Goal: Understand site structure: Understand site structure

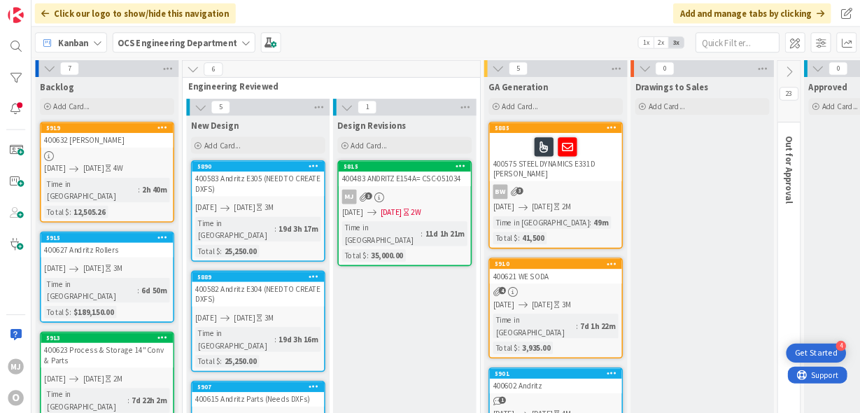
scroll to position [0, 117]
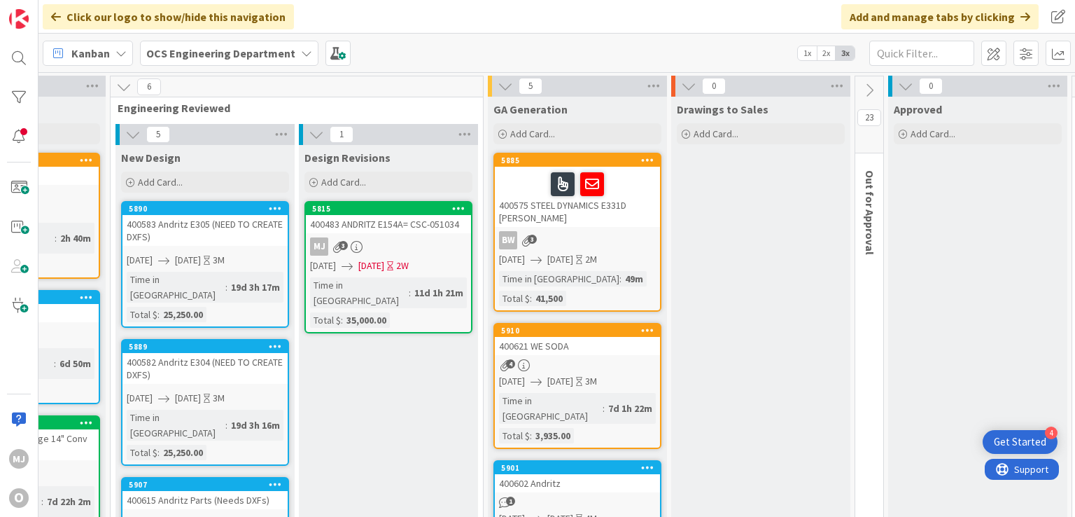
click at [395, 34] on div "Kanban OCS Engineering Department 1x 2x 3x" at bounding box center [556, 53] width 1037 height 38
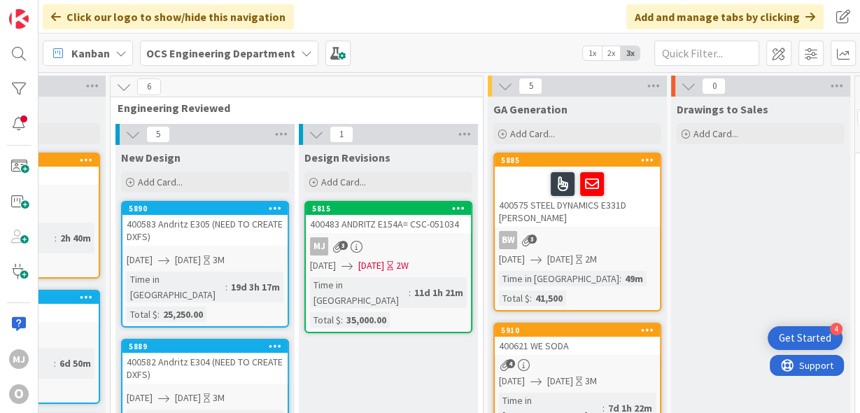
drag, startPoint x: 486, startPoint y: 14, endPoint x: 463, endPoint y: 8, distance: 23.9
click at [463, 8] on div "Click our logo to show/hide this navigation Add and manage tabs by clicking" at bounding box center [449, 17] width 822 height 34
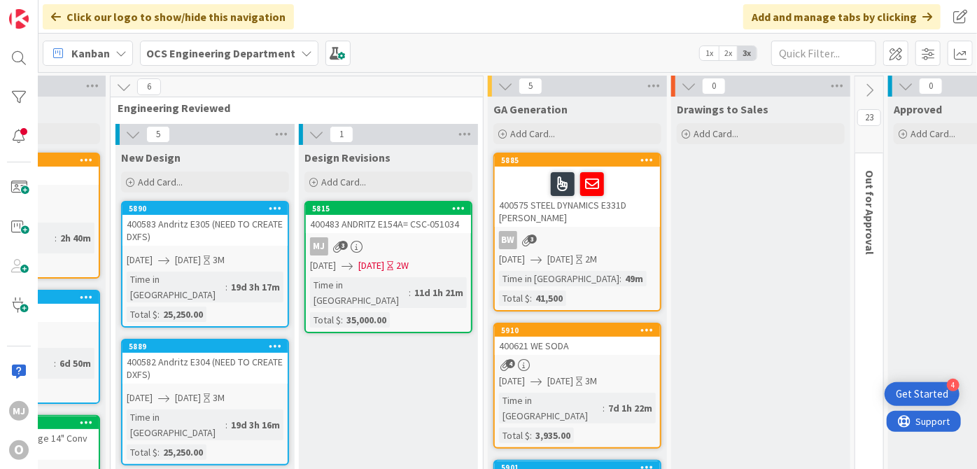
drag, startPoint x: 615, startPoint y: 1, endPoint x: 640, endPoint y: 8, distance: 26.2
click at [640, 8] on div "Click our logo to show/hide this navigation Add and manage tabs by clicking" at bounding box center [507, 17] width 939 height 34
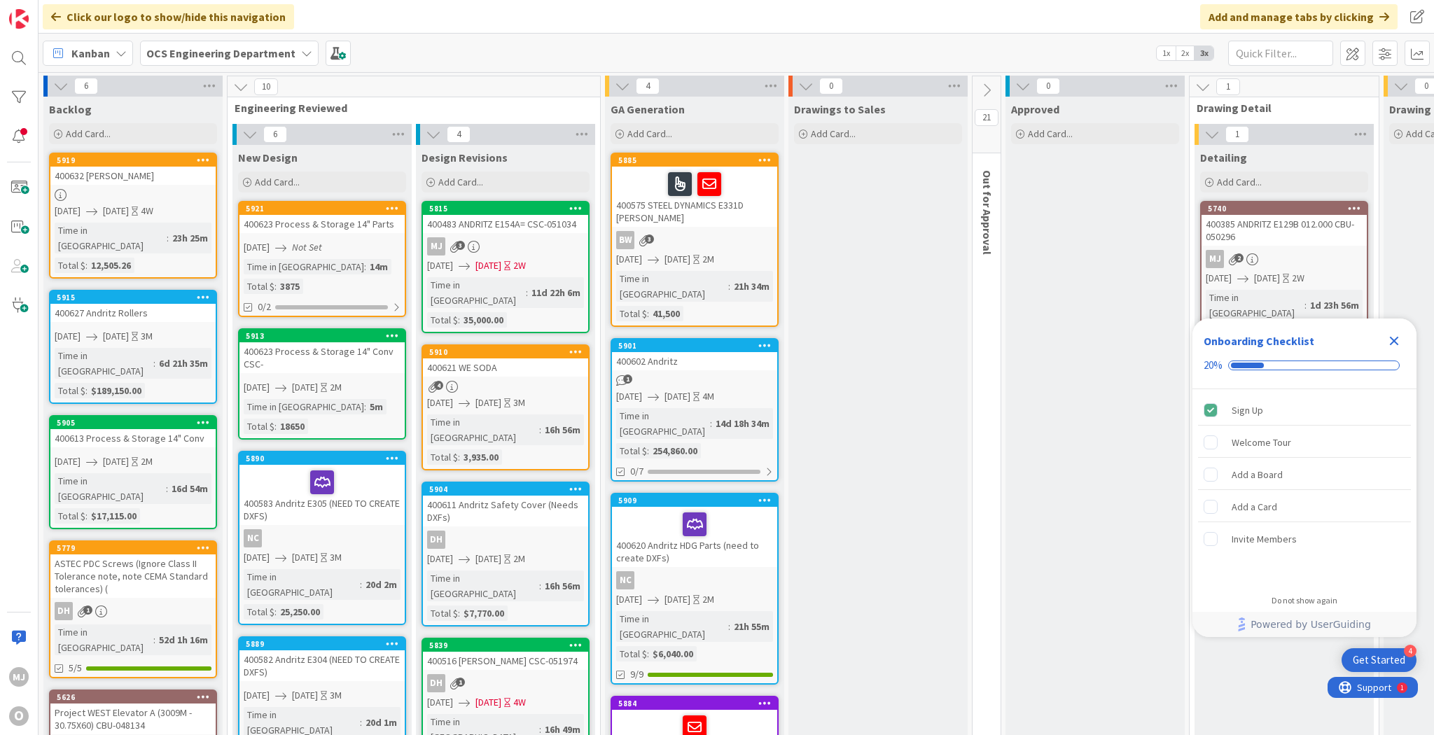
drag, startPoint x: 1711, startPoint y: 6, endPoint x: 1134, endPoint y: 15, distance: 577.5
click at [1134, 17] on div "Click our logo to show/hide this navigation Add and manage tabs by clicking" at bounding box center [735, 17] width 1395 height 34
click at [1394, 342] on icon "Close Checklist" at bounding box center [1393, 341] width 9 height 9
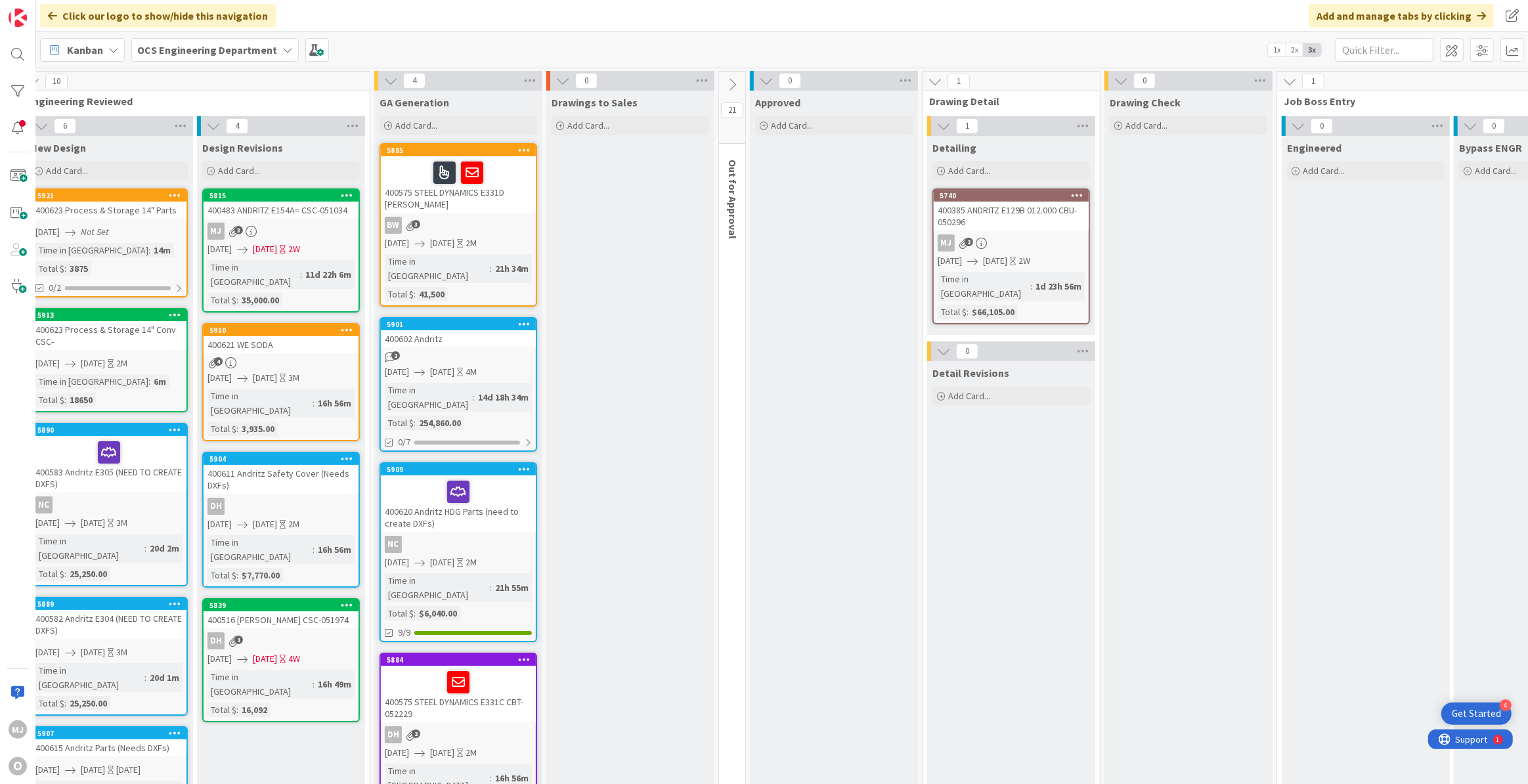
scroll to position [0, 191]
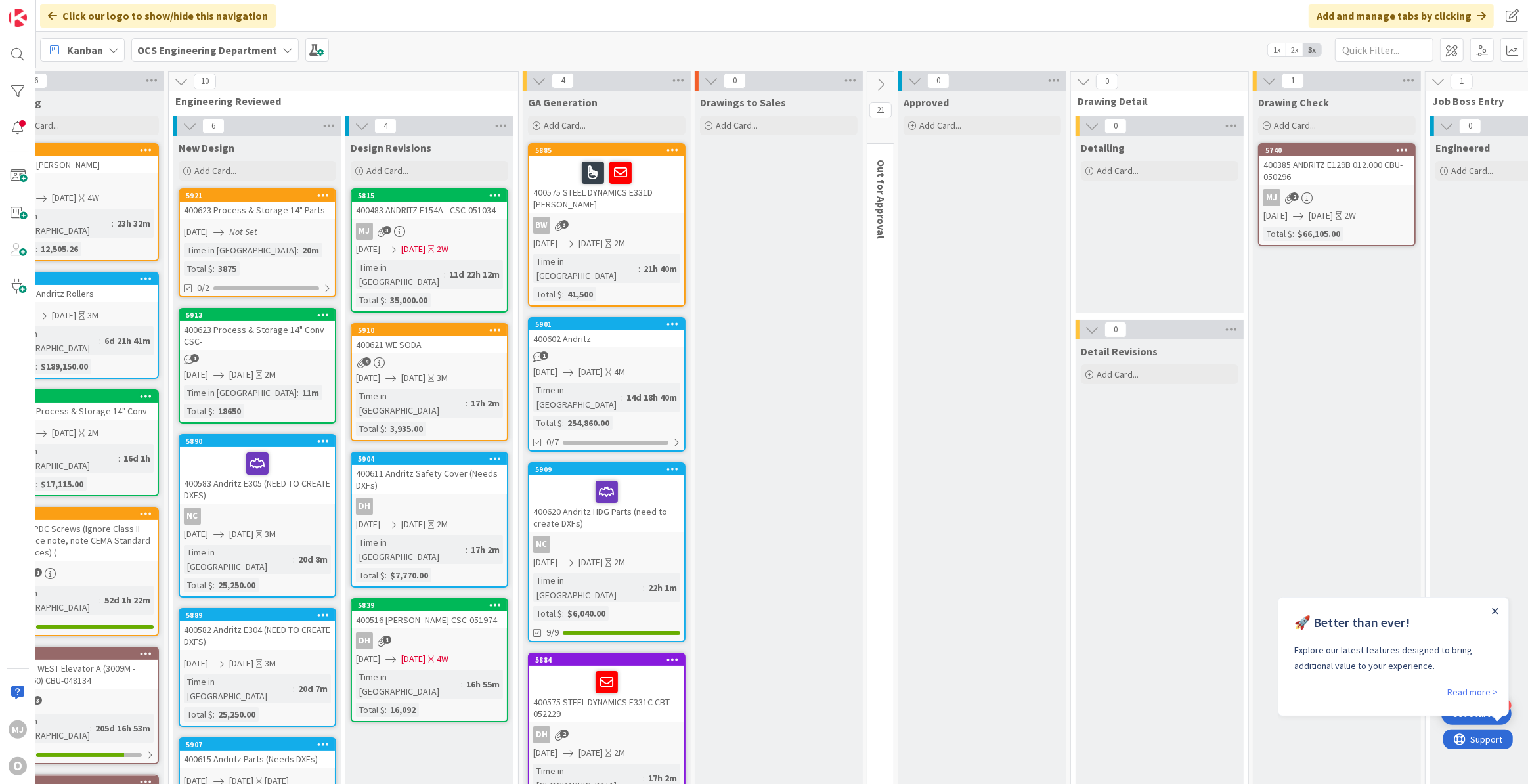
click at [1493, 609] on icon "Close Announcement" at bounding box center [1495, 610] width 6 height 6
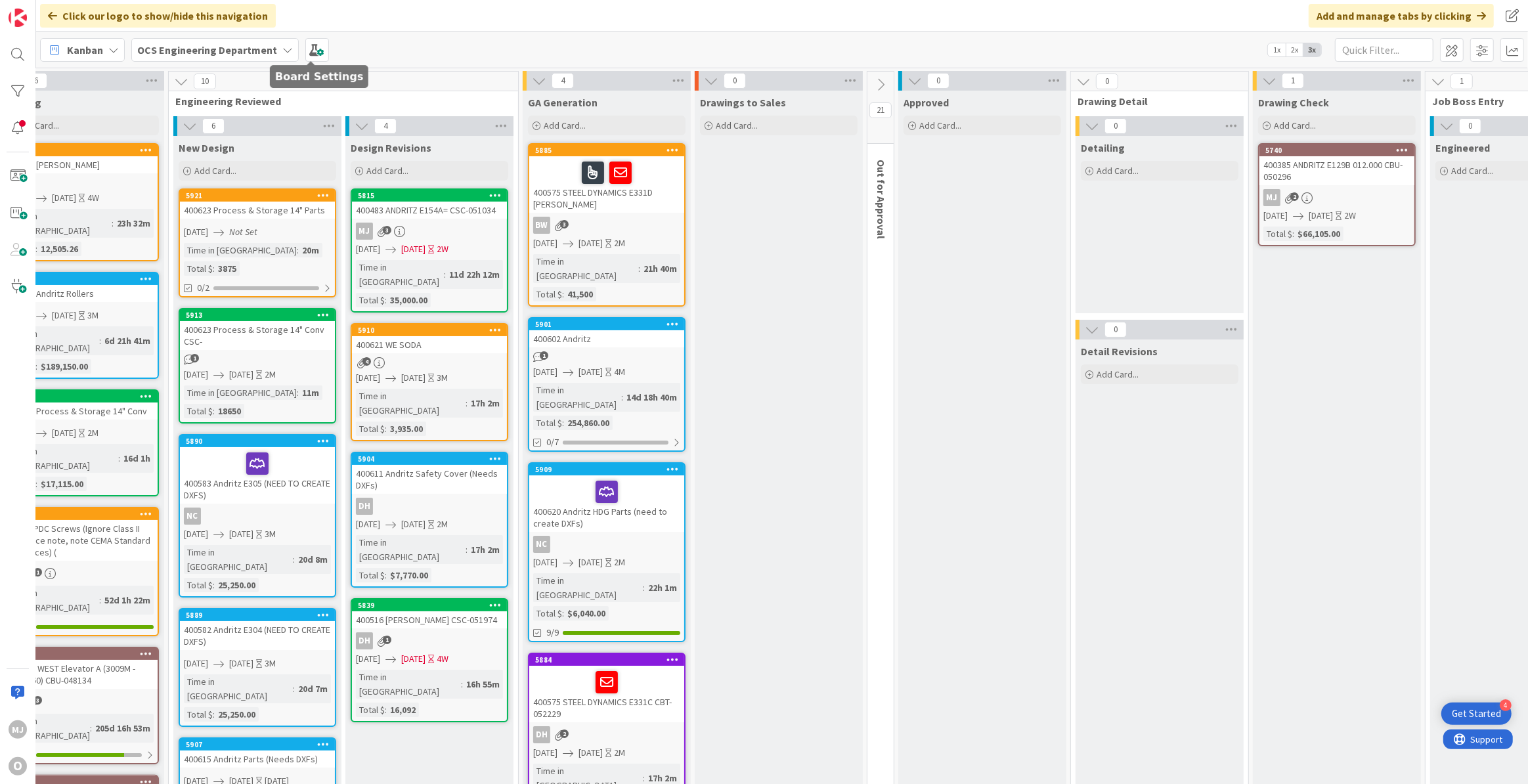
click at [434, 4] on div "Click our logo to show/hide this navigation Add and manage tabs by clicking" at bounding box center [781, 16] width 1491 height 32
click at [885, 78] on icon at bounding box center [880, 84] width 14 height 14
